Goal: Task Accomplishment & Management: Use online tool/utility

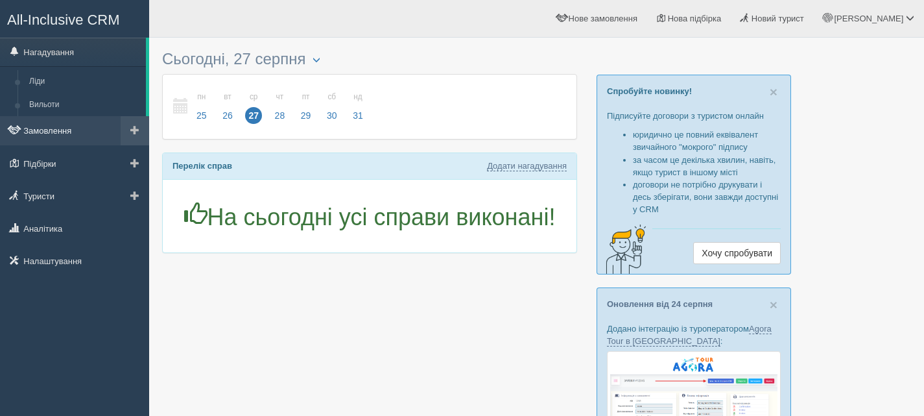
click at [51, 134] on link "Замовлення" at bounding box center [74, 130] width 149 height 29
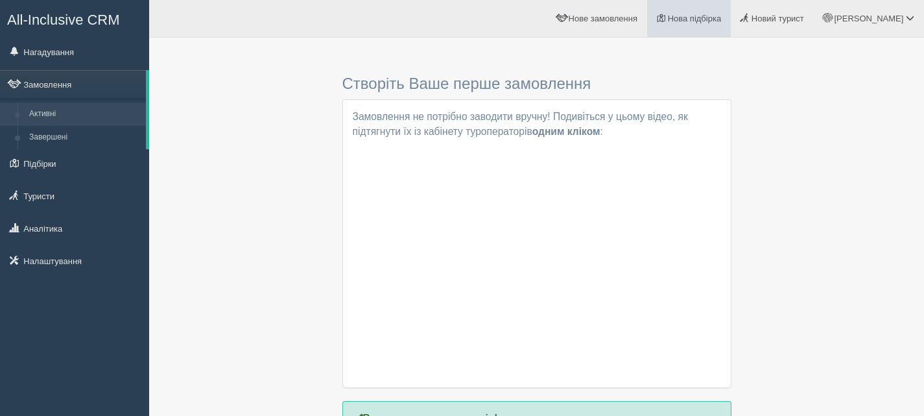
click at [715, 19] on span "Нова підбірка" at bounding box center [695, 19] width 54 height 10
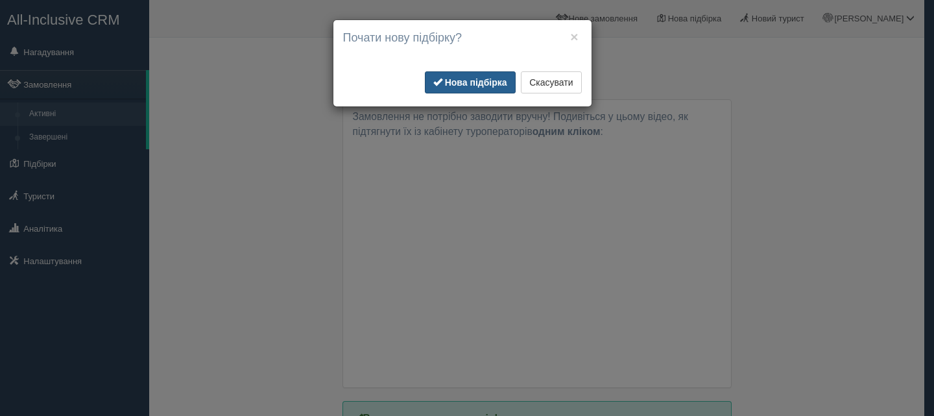
click at [488, 80] on b "Нова підбірка" at bounding box center [476, 82] width 62 height 10
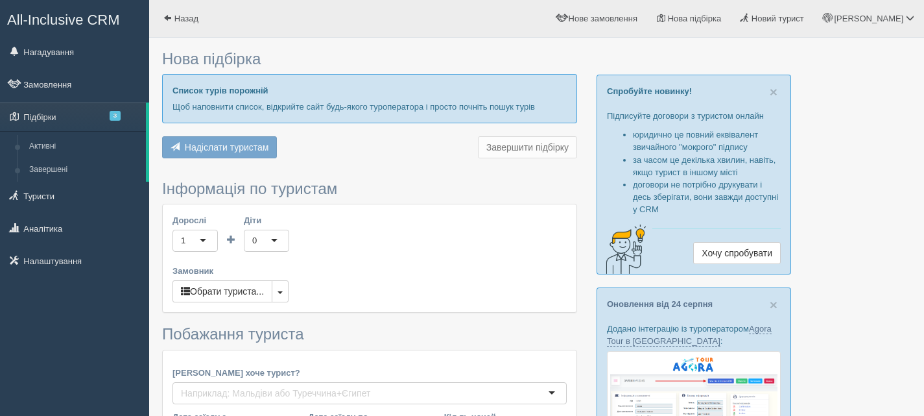
type input "6-7"
type input "66600"
type input "66700"
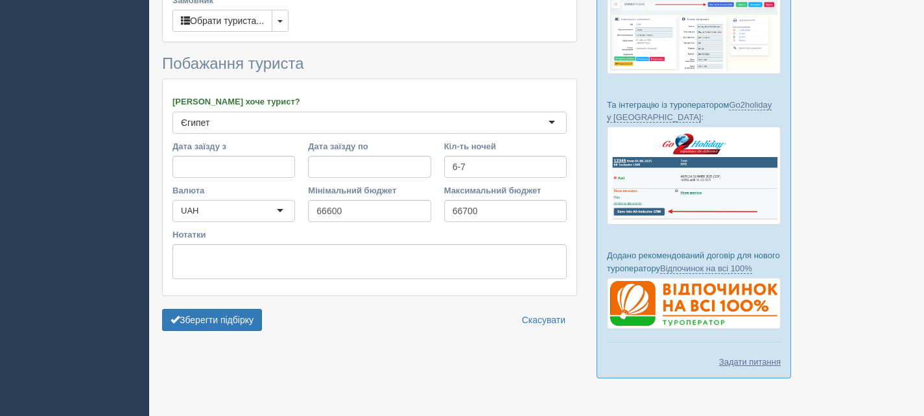
scroll to position [346, 0]
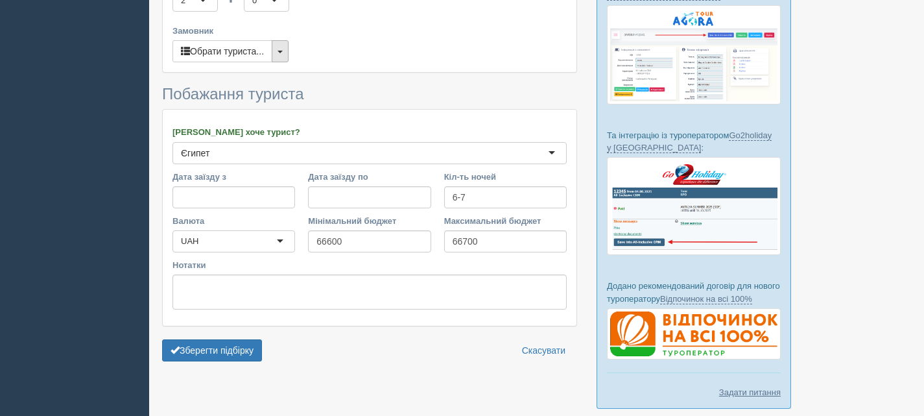
click at [289, 50] on button "button" at bounding box center [280, 51] width 17 height 22
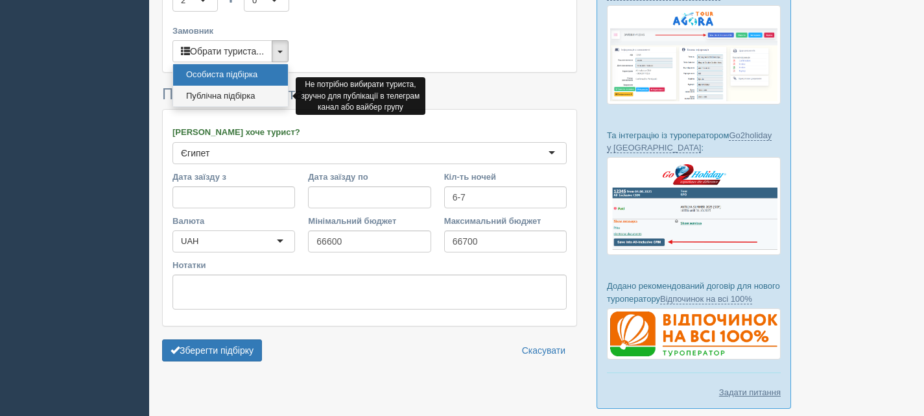
click at [243, 95] on link "Публічна підбірка" at bounding box center [230, 96] width 115 height 21
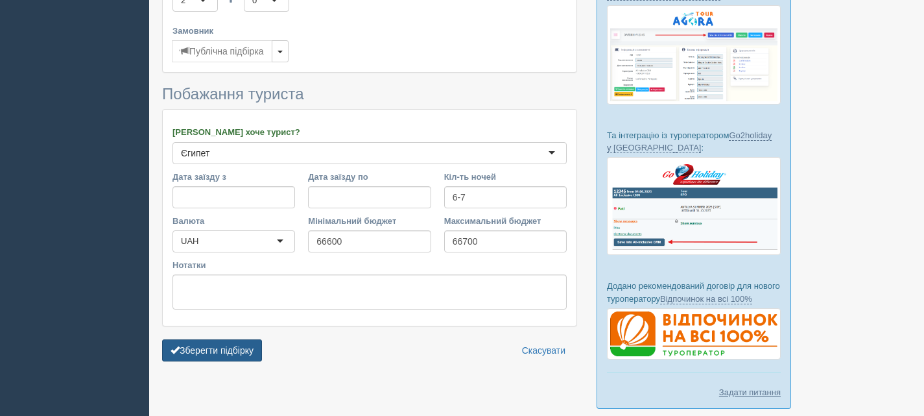
click at [241, 352] on button "Зберегти підбірку" at bounding box center [212, 350] width 100 height 22
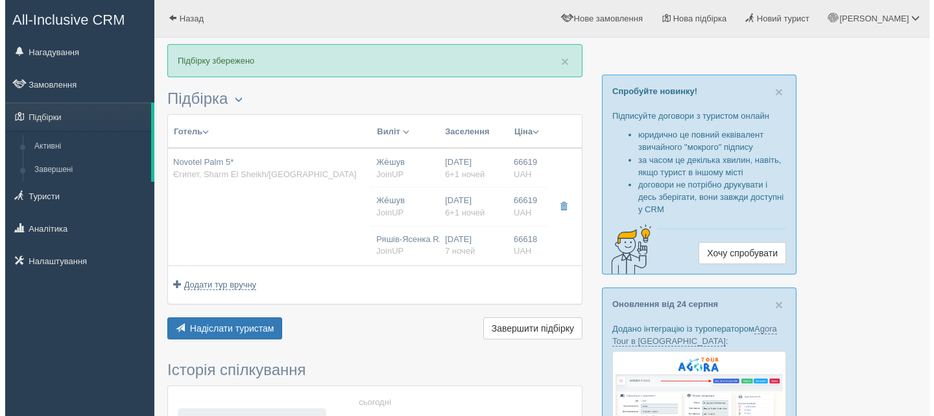
scroll to position [65, 0]
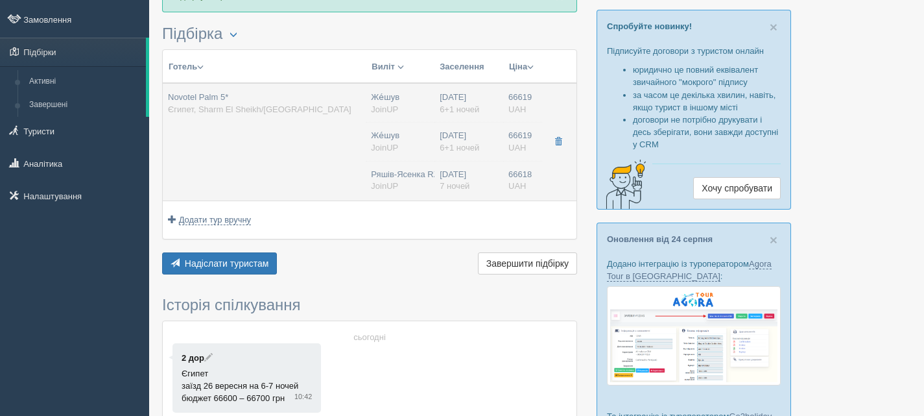
click at [267, 146] on td "Novotel Palm 5* Єгипет, Sharm El Sheikh/Naama Bay" at bounding box center [264, 141] width 203 height 117
type input "Novotel Palm 5*"
type input "Єгипет"
type input "Sharm El Sheikh/Naama Bay"
type input "66619.00"
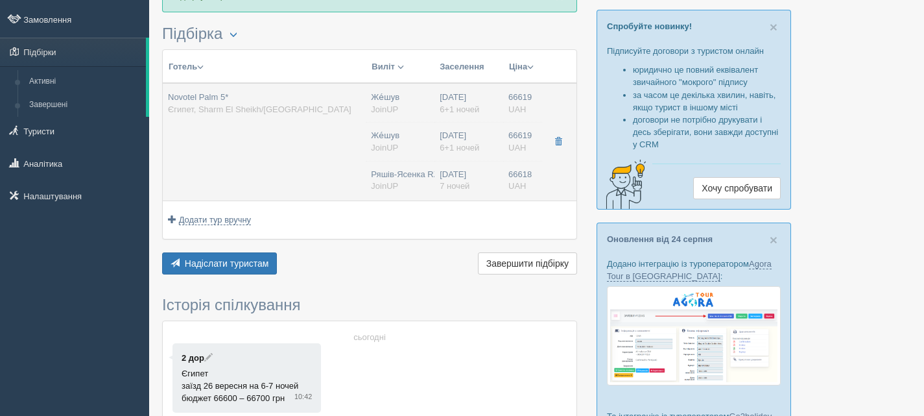
type input "Же́шув"
type input "23:45"
type input "6+1"
type input "Superior Room"
type input "AI"
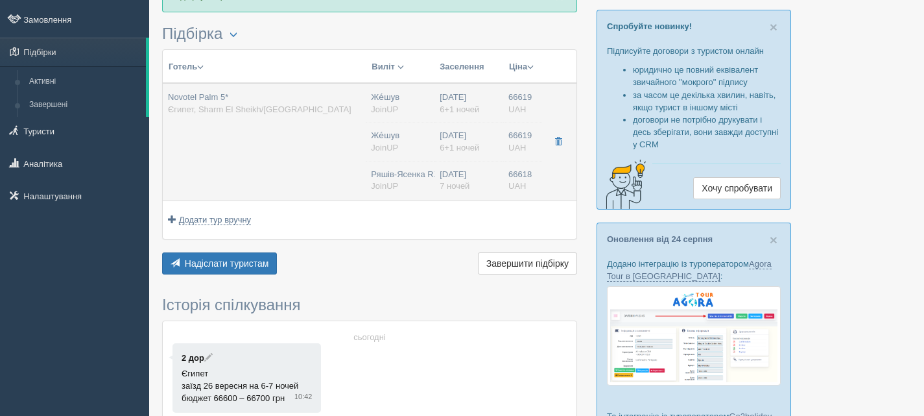
type input "JoinUP"
type input "http://agent-content.joinup.ua/hotel/novotel-palm/"
type input "66619.00"
type input "Же́шув"
type input "23:45"
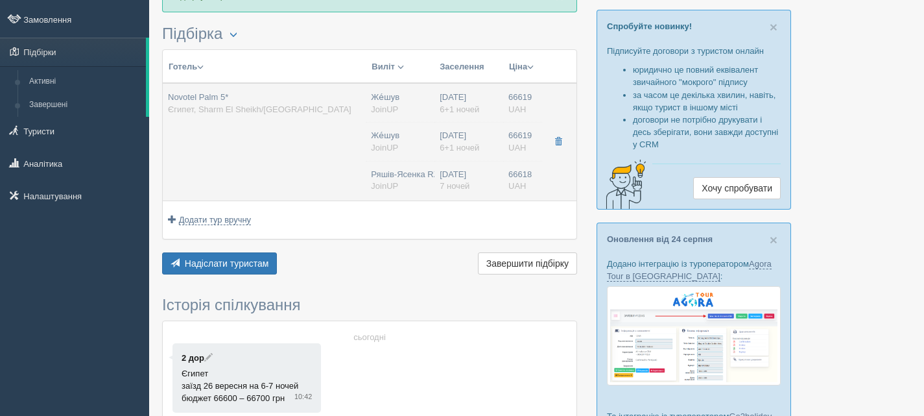
type input "6+1"
type input "Superior Room"
type input "AI"
type input "JoinUP"
type input "http://agent-content.joinup.ua/hotel/novotel-palm/"
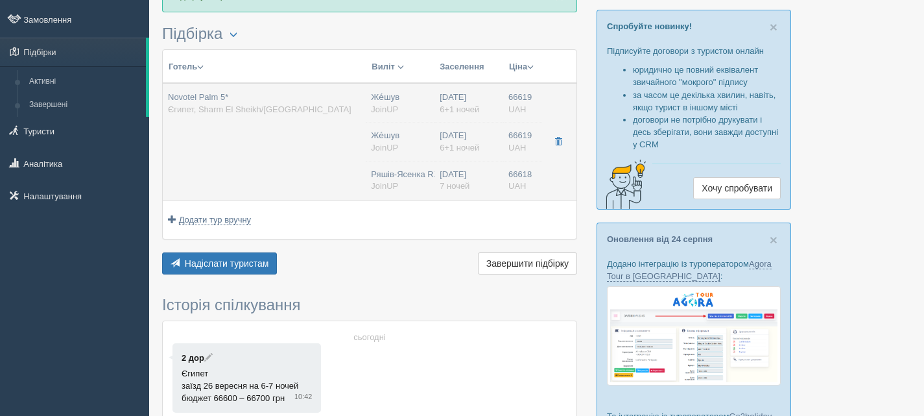
type input "66618.00"
type input "Ряшів-Ясенка RZE"
type input "Шарм-еш-Шейх SSH"
type input "23:45"
type input "04:45"
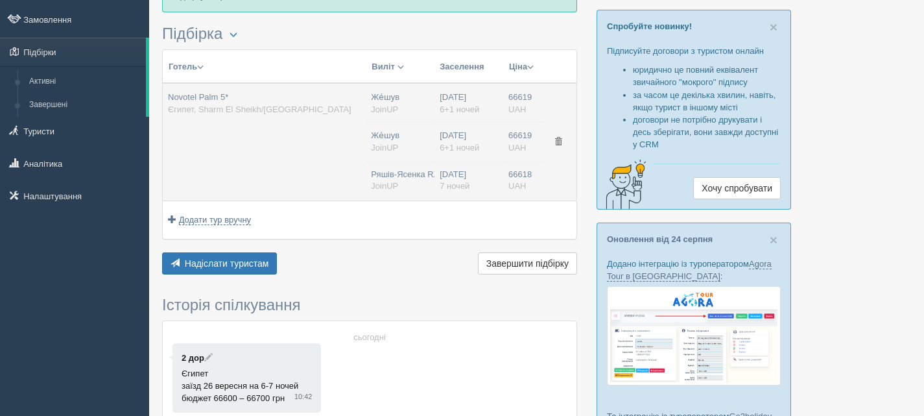
type input "SkyUp MT"
type input "19:30"
type input "22:45"
type input "7"
type input "Superior Room"
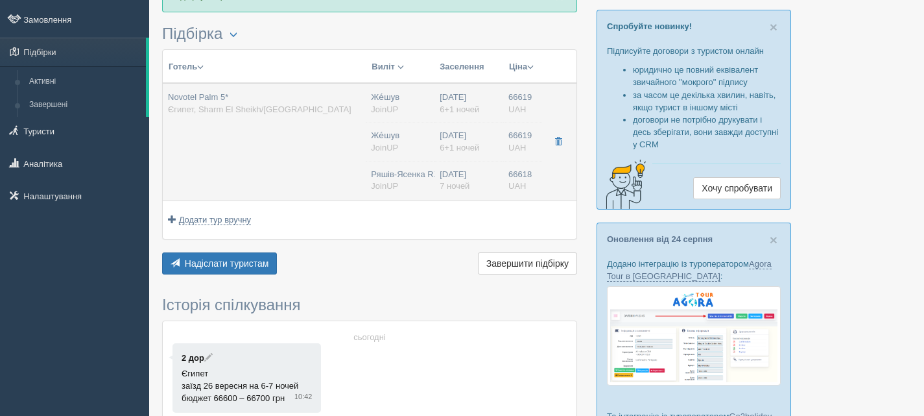
type input "AI"
type input "JoinUP"
type input "http://agent-content.joinup.ua/hotel/novotel-palm/"
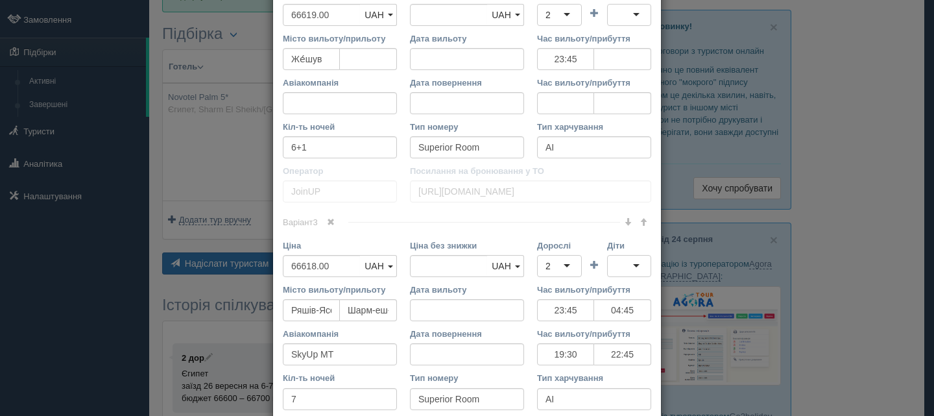
scroll to position [843, 0]
click at [327, 221] on span at bounding box center [331, 220] width 8 height 8
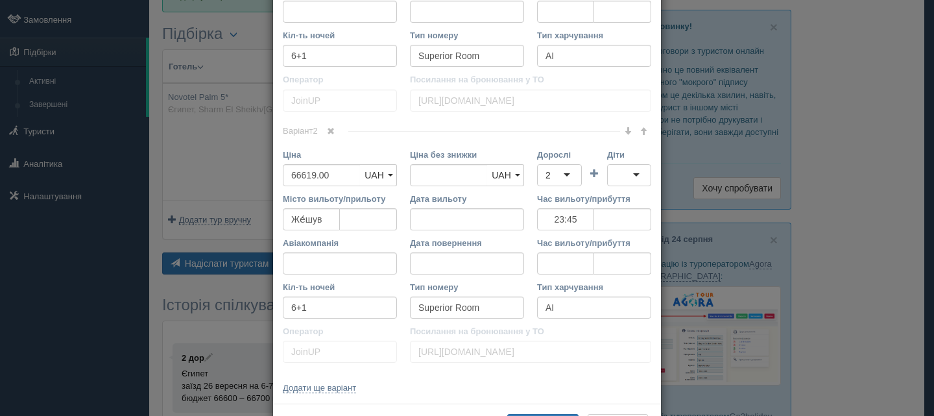
scroll to position [604, 0]
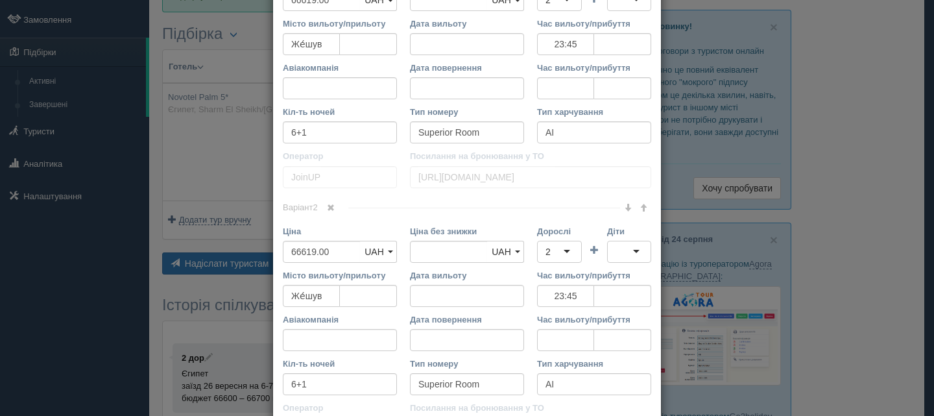
click at [327, 205] on span at bounding box center [331, 208] width 8 height 8
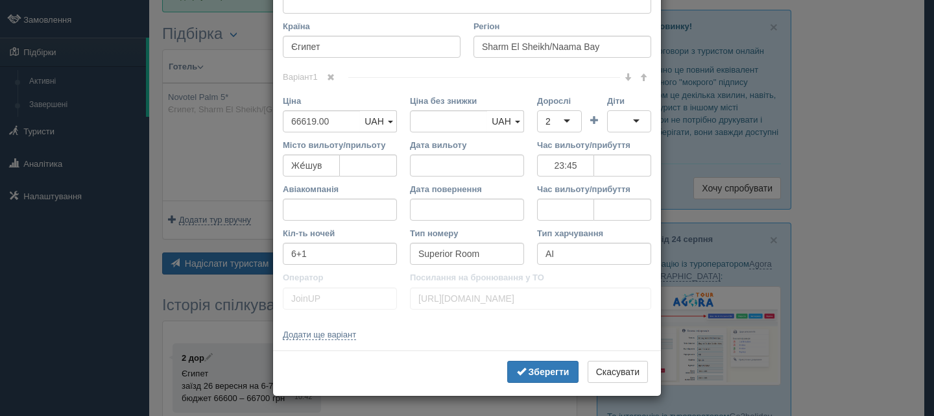
scroll to position [353, 0]
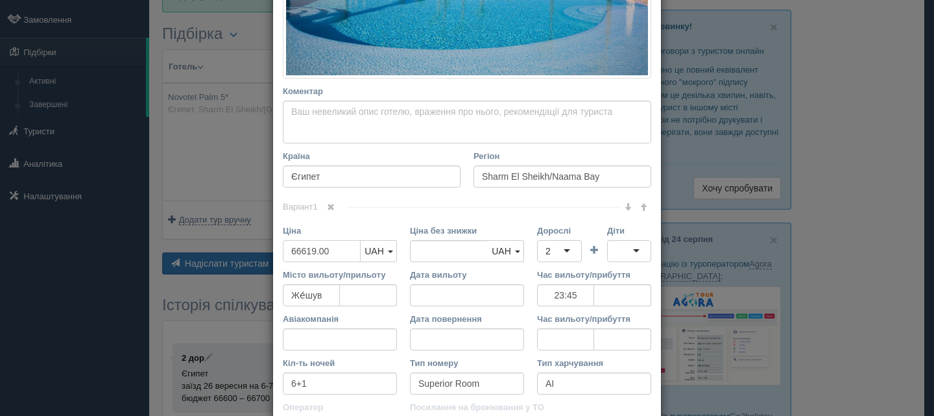
click at [297, 253] on input "66619.00" at bounding box center [322, 251] width 78 height 22
type input "6619.00"
type input "66619.00"
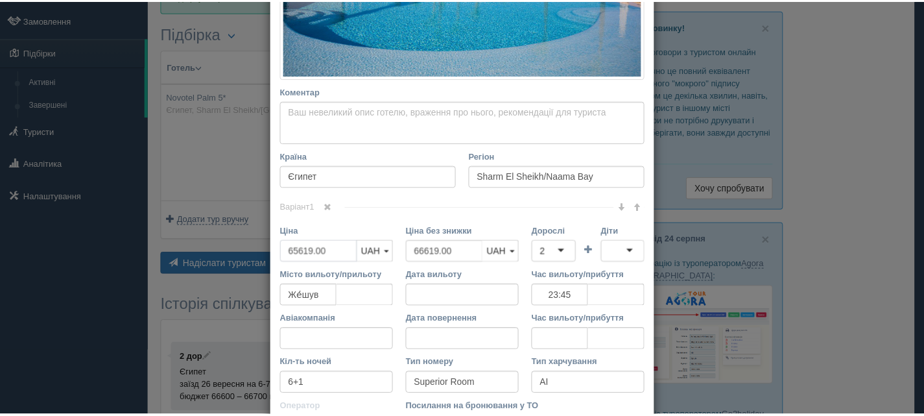
scroll to position [483, 0]
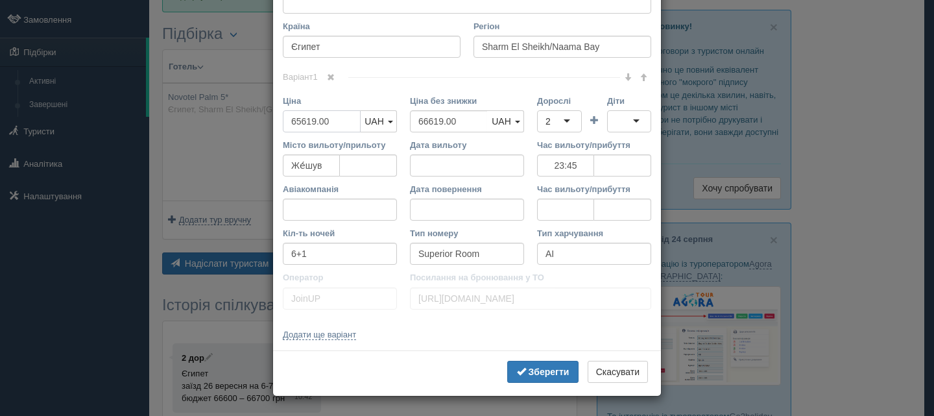
type input "65619.00"
click at [556, 366] on button "Зберегти" at bounding box center [542, 372] width 71 height 22
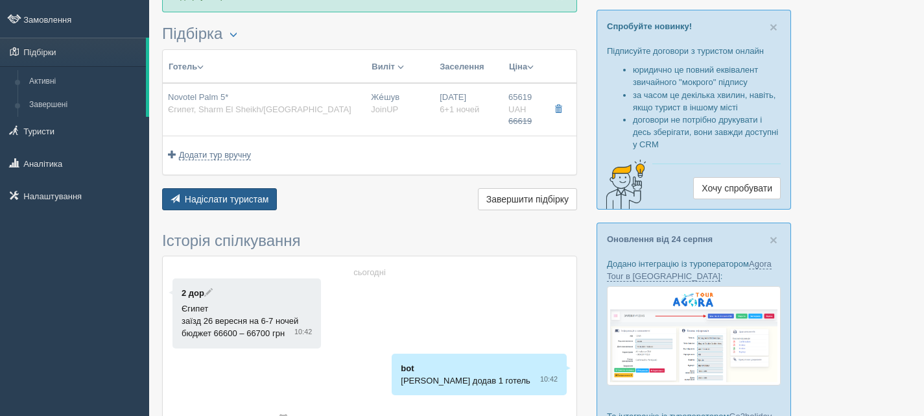
click at [254, 192] on button "Надіслати туристам Надіслати" at bounding box center [219, 199] width 115 height 22
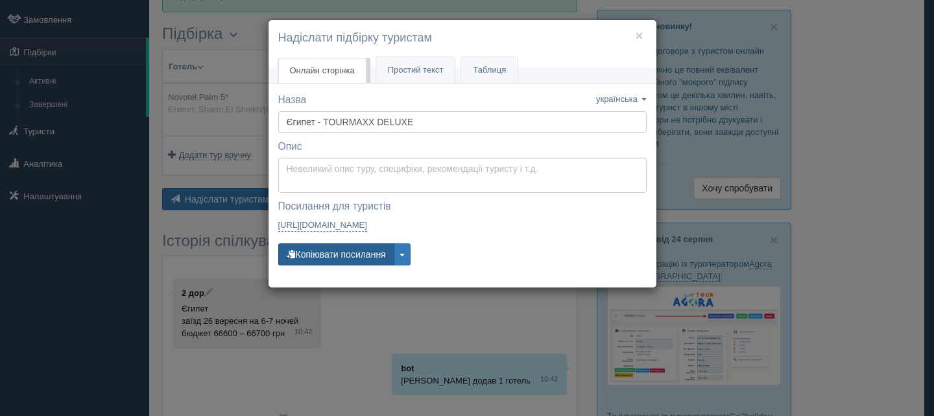
click at [335, 255] on button "Копіювати посилання" at bounding box center [336, 254] width 116 height 22
click at [643, 36] on h4 "Надіслати підбірку туристам" at bounding box center [462, 38] width 368 height 17
click at [639, 29] on button "×" at bounding box center [639, 36] width 8 height 14
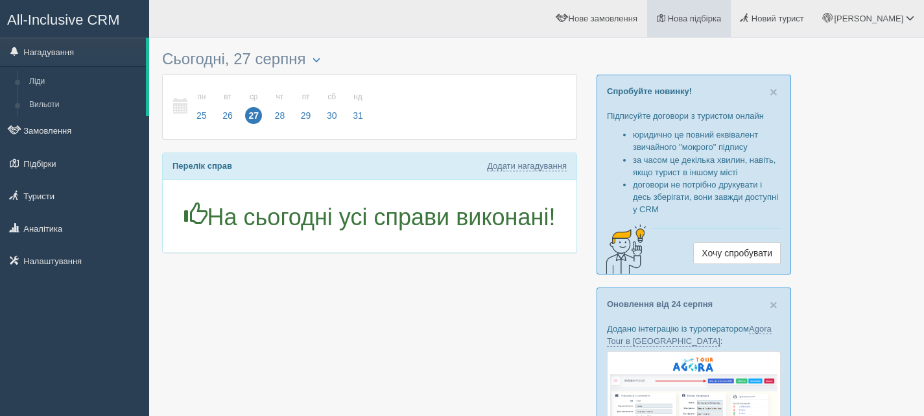
click at [722, 18] on span "Нова підбірка" at bounding box center [695, 19] width 54 height 10
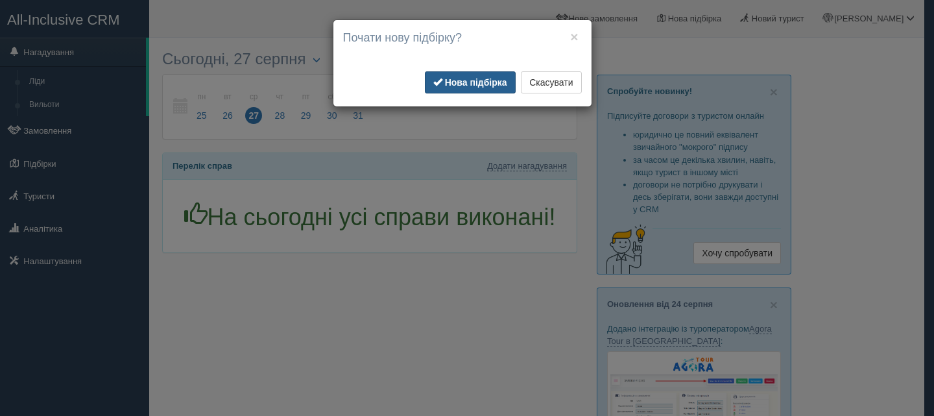
click at [473, 79] on b "Нова підбірка" at bounding box center [476, 82] width 62 height 10
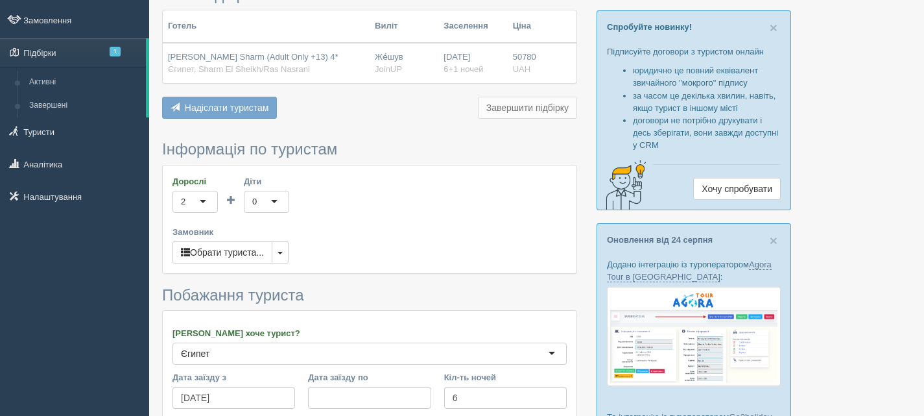
scroll to position [65, 0]
click at [276, 251] on button "button" at bounding box center [280, 252] width 17 height 22
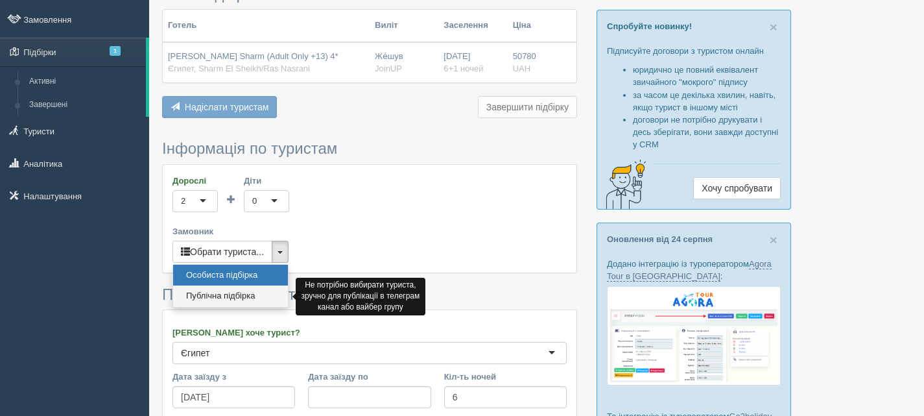
click at [248, 294] on link "Публічна підбірка" at bounding box center [230, 295] width 115 height 21
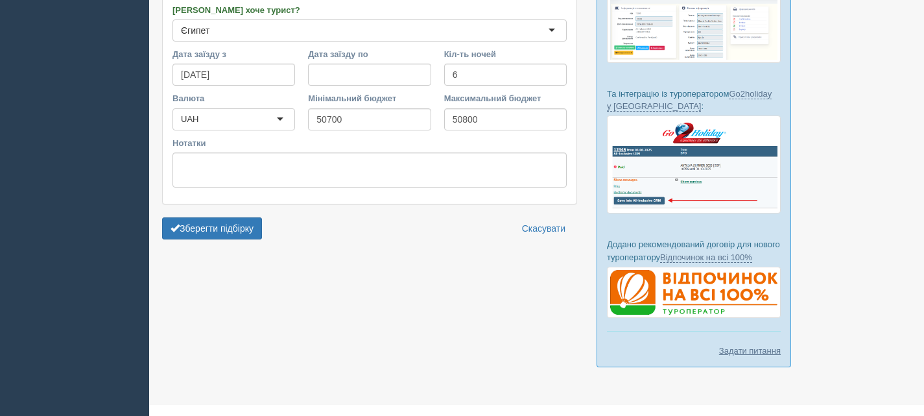
scroll to position [389, 0]
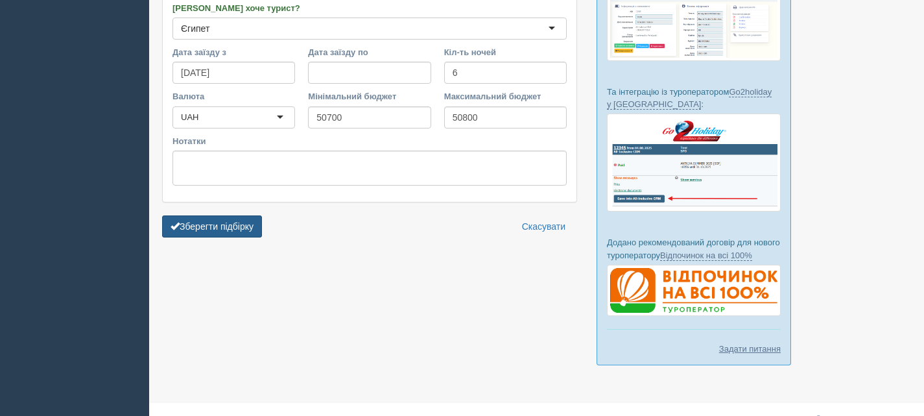
click at [249, 223] on button "Зберегти підбірку" at bounding box center [212, 226] width 100 height 22
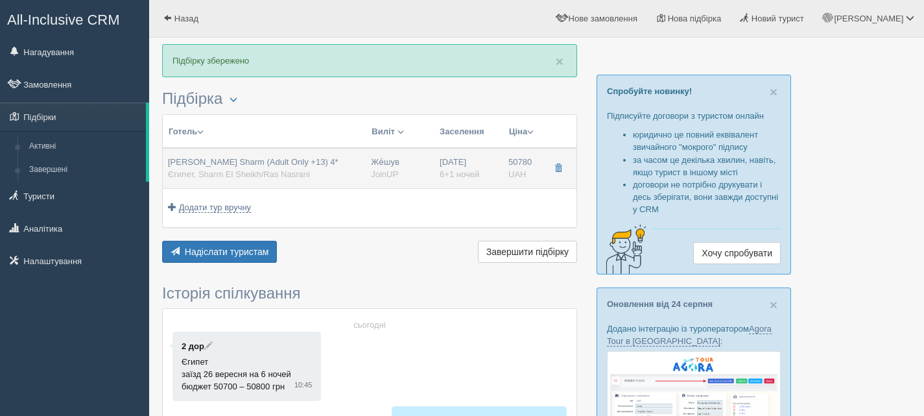
click at [279, 173] on span "Єгипет, Sharm El Sheikh/Ras Nasrani" at bounding box center [239, 174] width 142 height 10
type input "[PERSON_NAME] Sharm (Adult Only +13) 4*"
type input "Єгипет"
type input "Sharm El Sheikh/Ras Nasrani"
type input "50780.00"
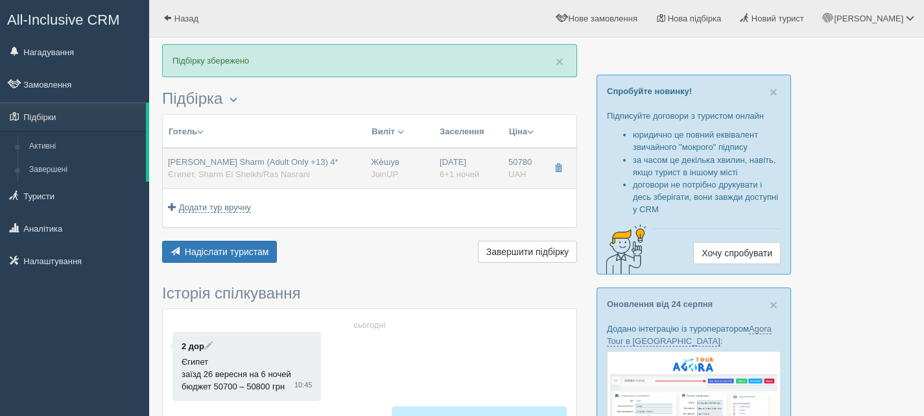
type input "Же́шув"
type input "23:45"
type input "6+1"
type input "Standard Room"
type input "AI"
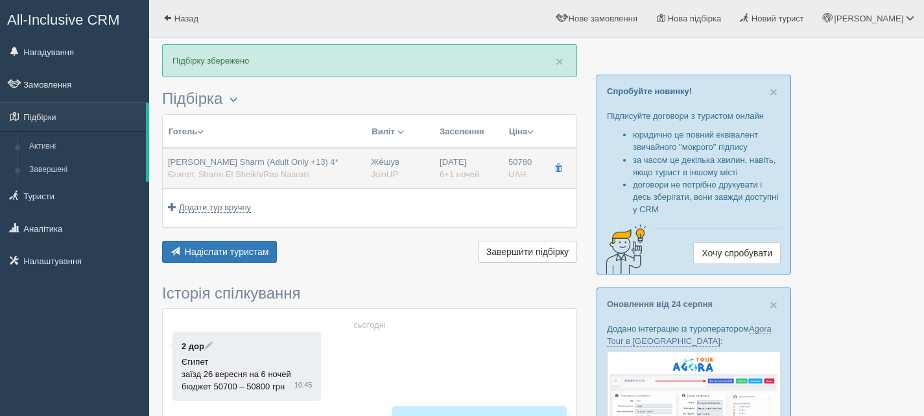
type input "JoinUP"
type input "[URL][DOMAIN_NAME]"
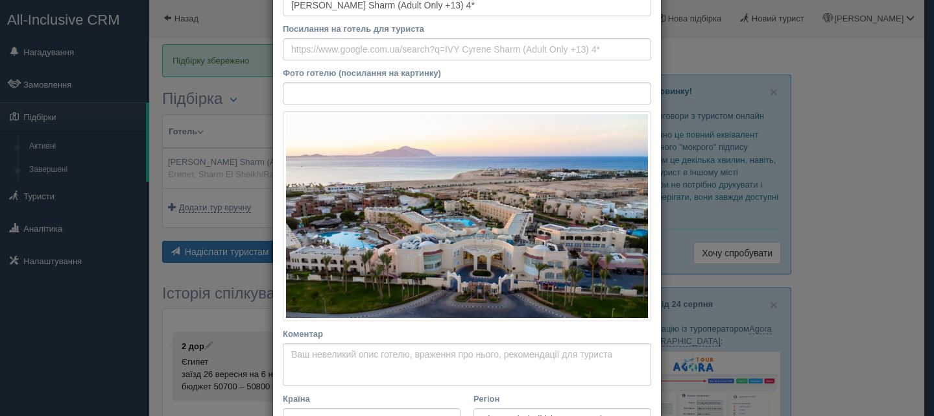
scroll to position [324, 0]
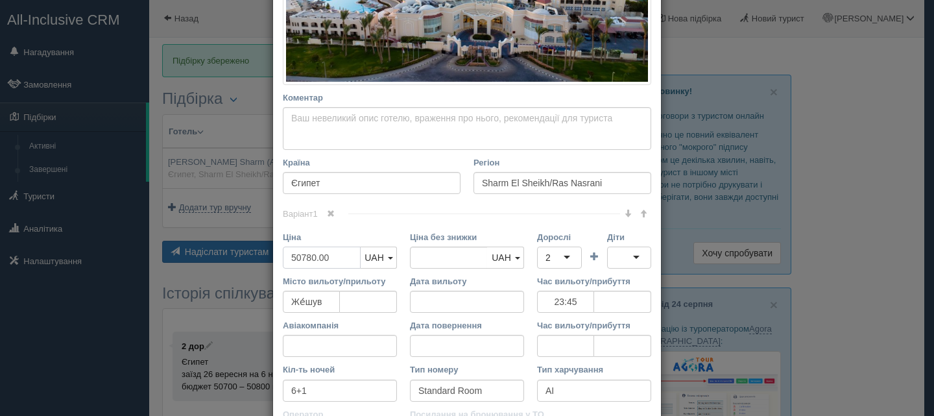
click at [298, 257] on input "50780.00" at bounding box center [322, 257] width 78 height 22
type input "5780.00"
type input "50780.00"
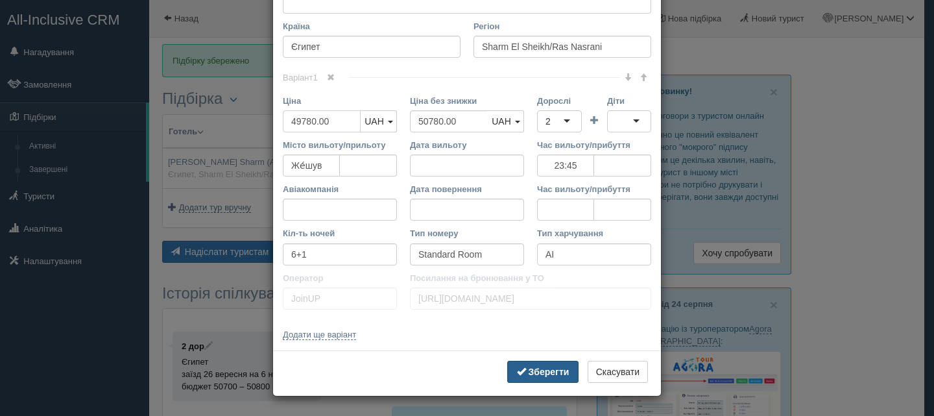
type input "49780.00"
click at [556, 373] on b "Зберегти" at bounding box center [548, 371] width 41 height 10
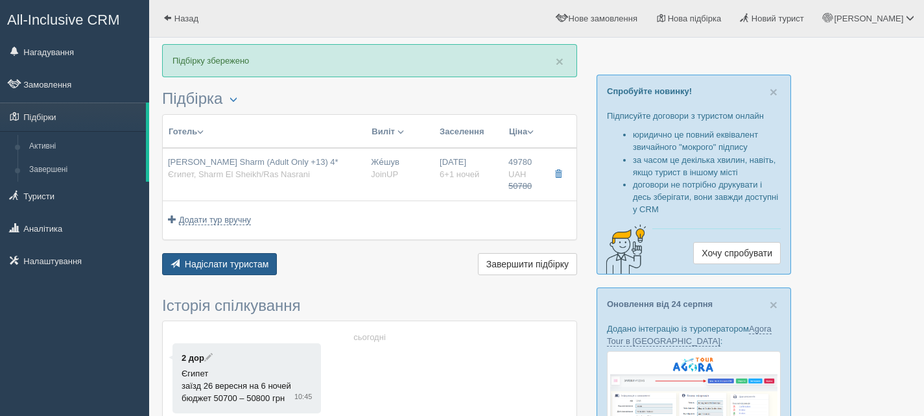
click at [244, 265] on span "Надіслати туристам" at bounding box center [227, 264] width 84 height 10
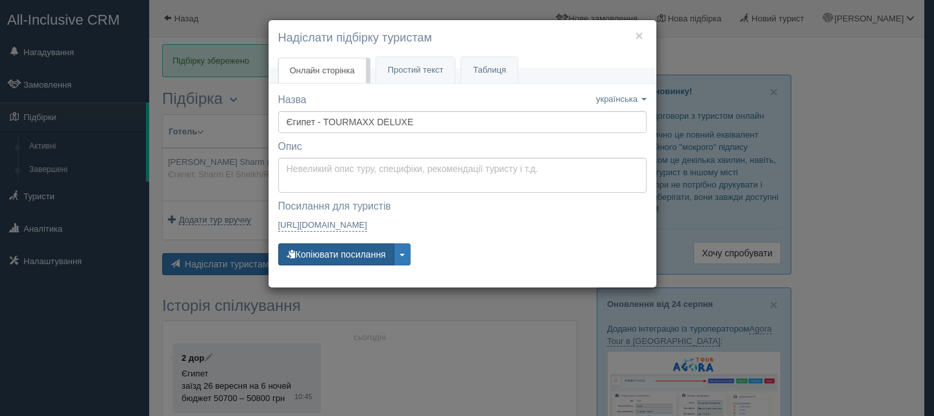
click at [338, 249] on button "Копіювати посилання" at bounding box center [336, 254] width 116 height 22
